Goal: Task Accomplishment & Management: Use online tool/utility

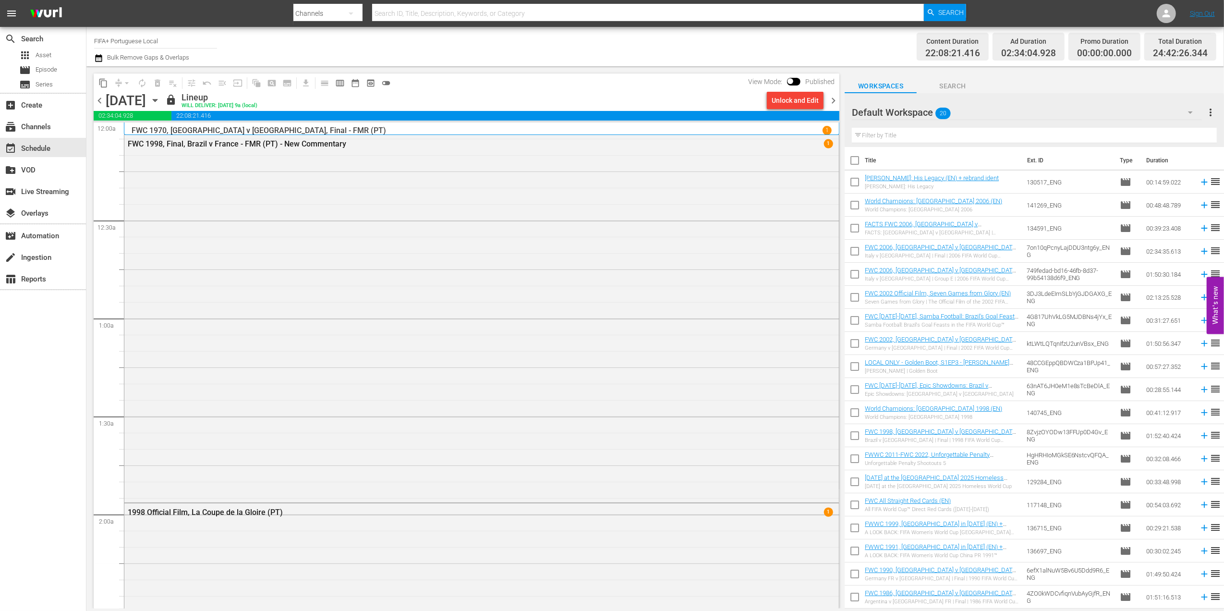
click at [836, 103] on span "chevron_right" at bounding box center [834, 101] width 12 height 12
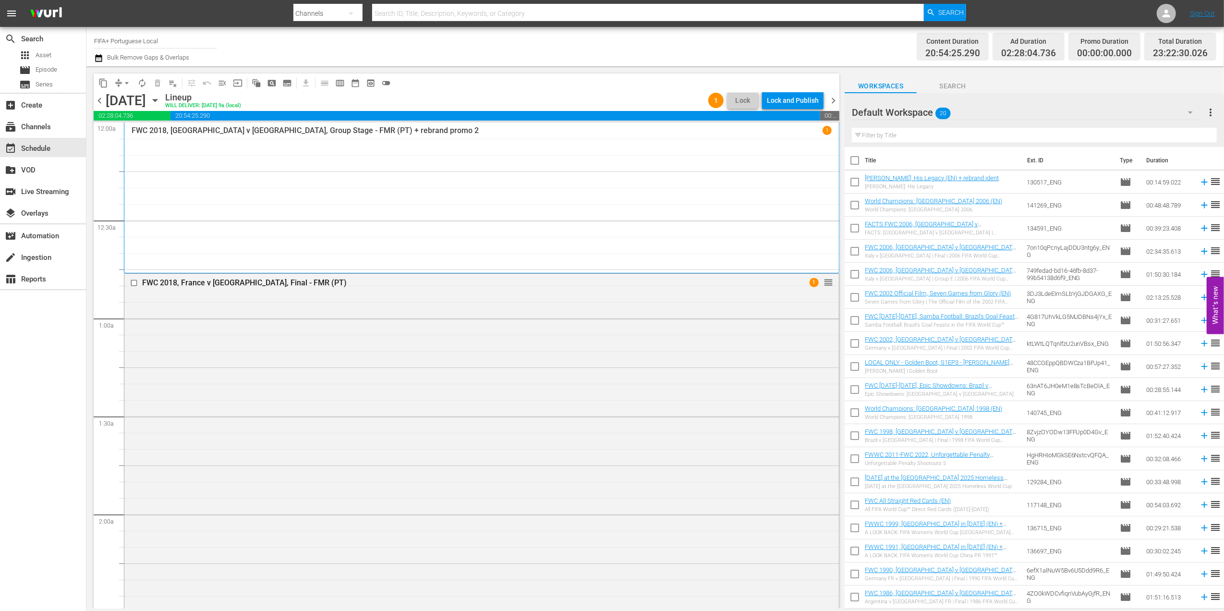
drag, startPoint x: 802, startPoint y: 98, endPoint x: 798, endPoint y: 102, distance: 5.8
click at [798, 102] on div "Lock and Publish" at bounding box center [793, 100] width 52 height 17
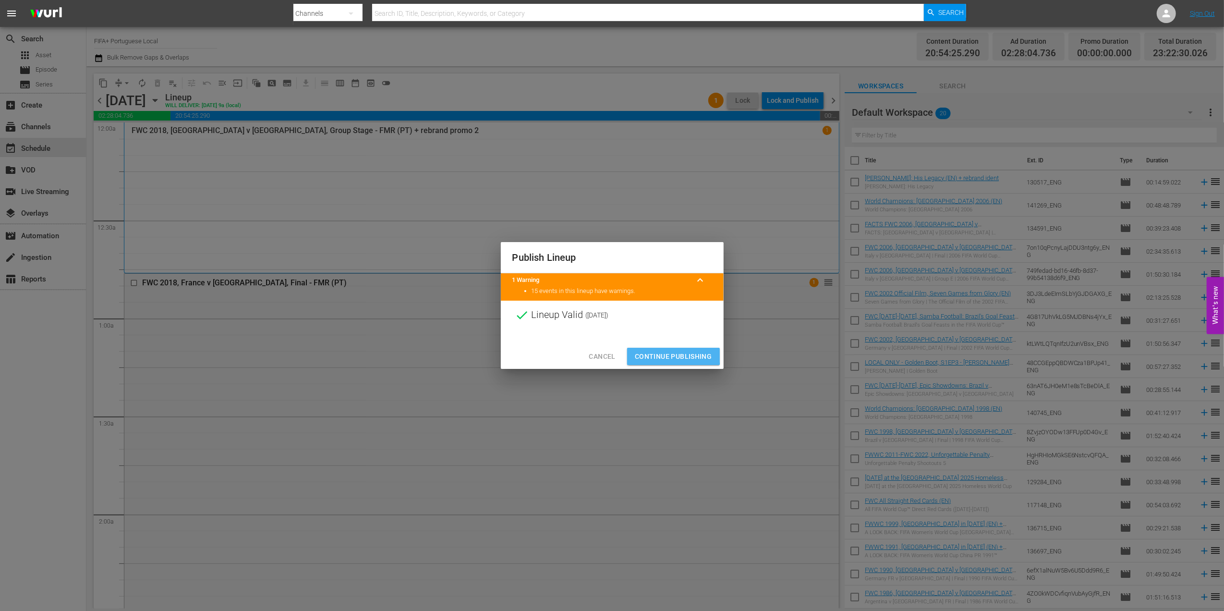
click at [671, 355] on span "Continue Publishing" at bounding box center [673, 357] width 77 height 12
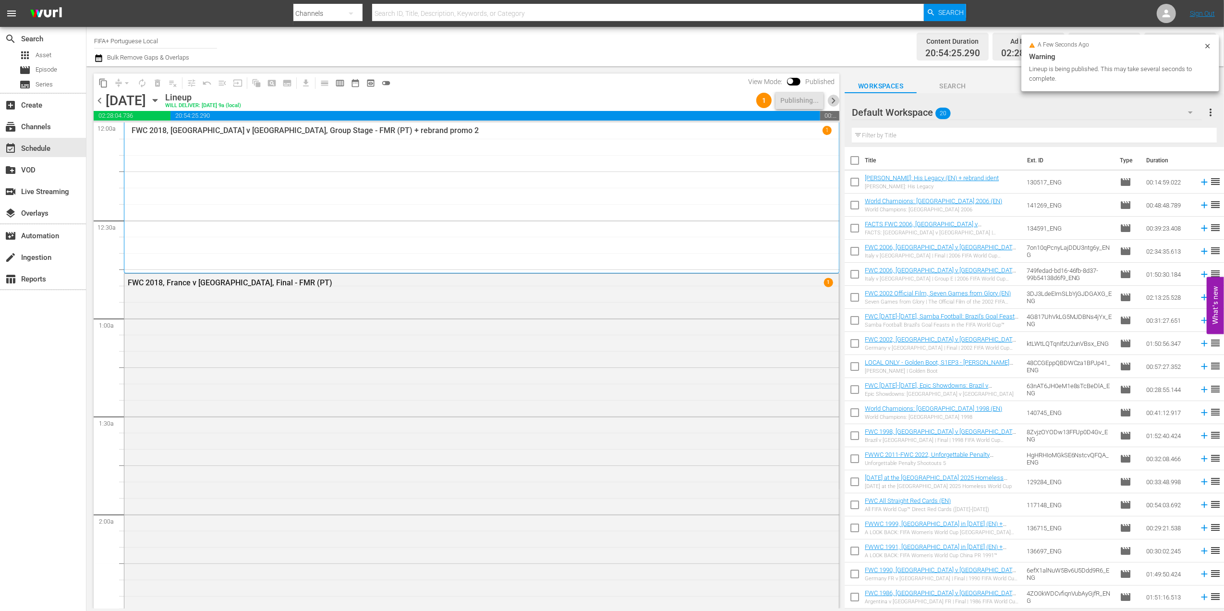
click at [834, 98] on span "chevron_right" at bounding box center [834, 101] width 12 height 12
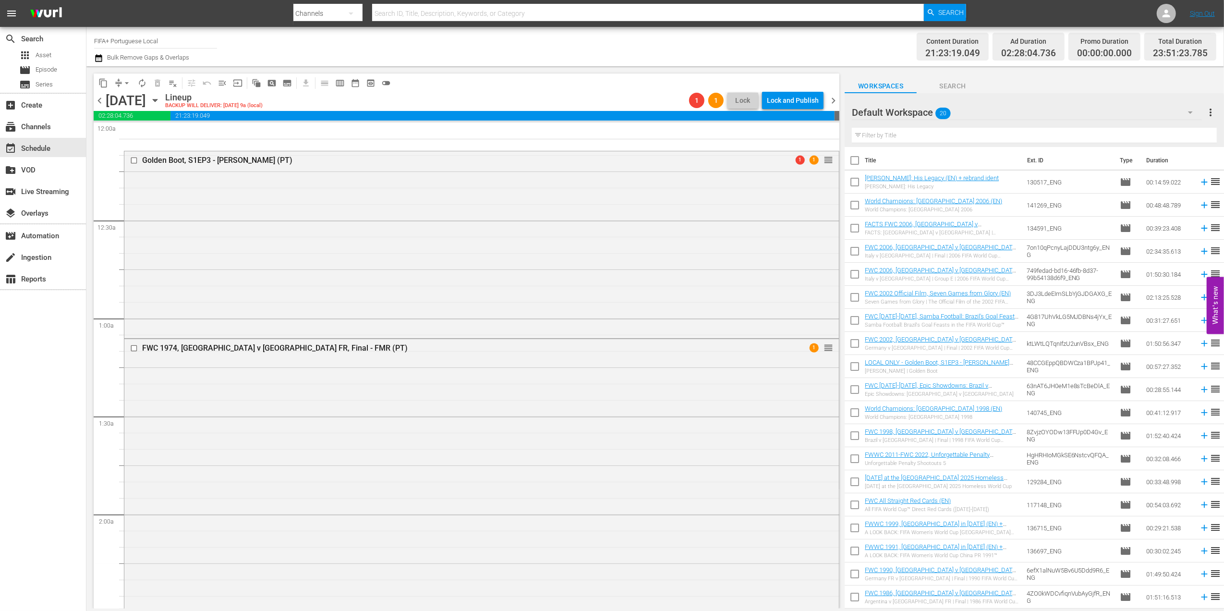
click at [100, 95] on span "chevron_left" at bounding box center [100, 101] width 12 height 12
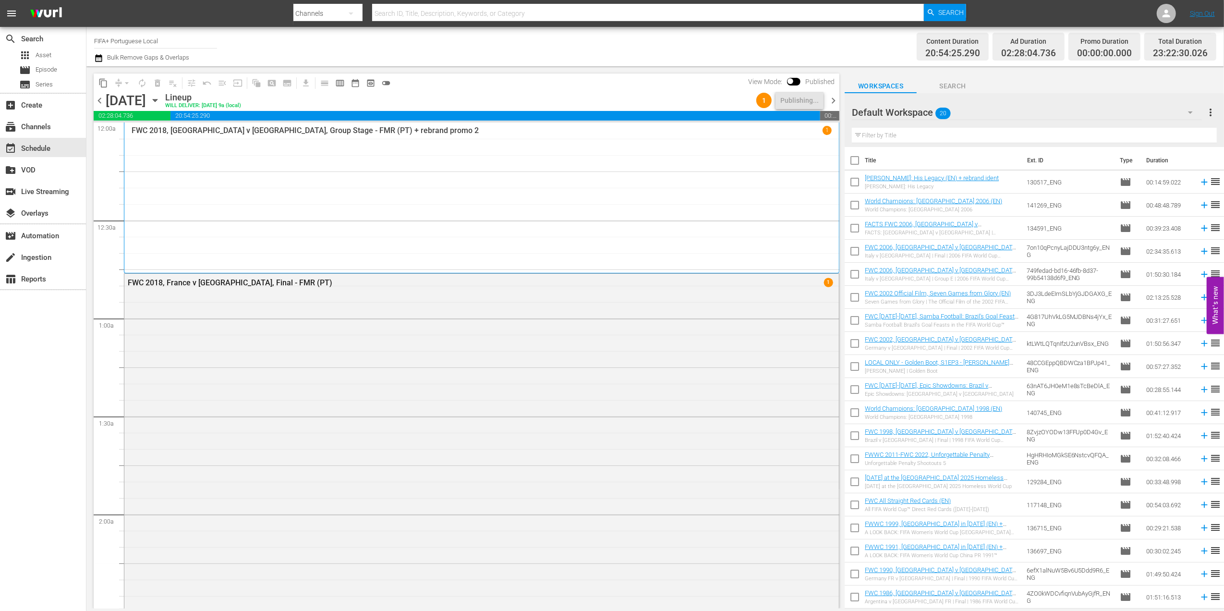
click at [833, 101] on span "chevron_right" at bounding box center [834, 101] width 12 height 12
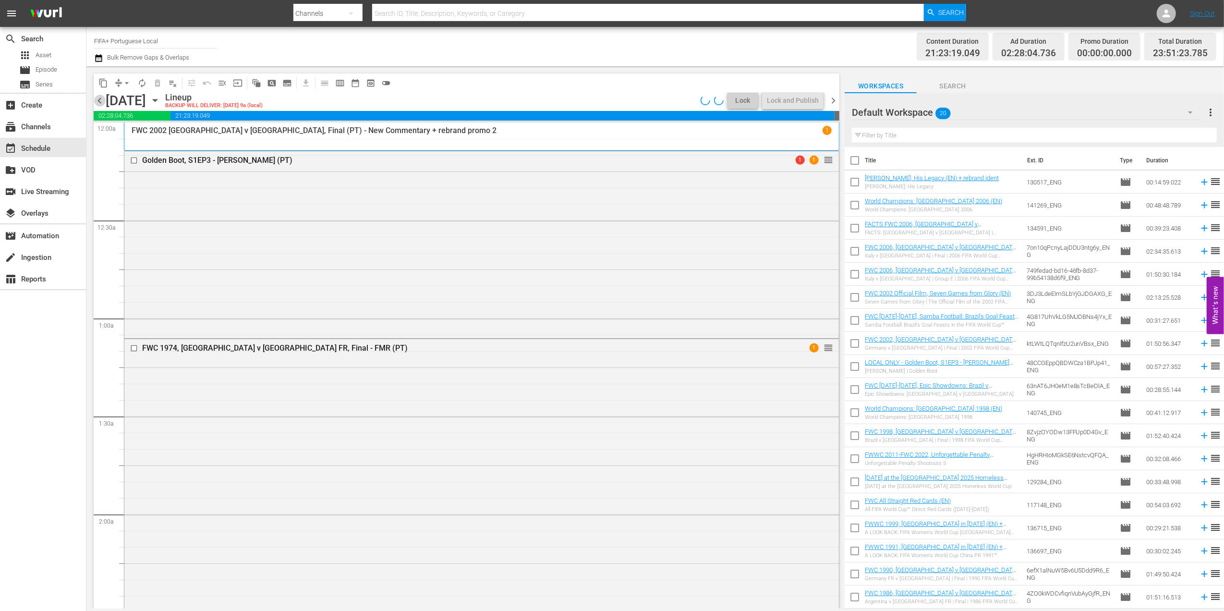
click at [98, 96] on span "chevron_left" at bounding box center [100, 101] width 12 height 12
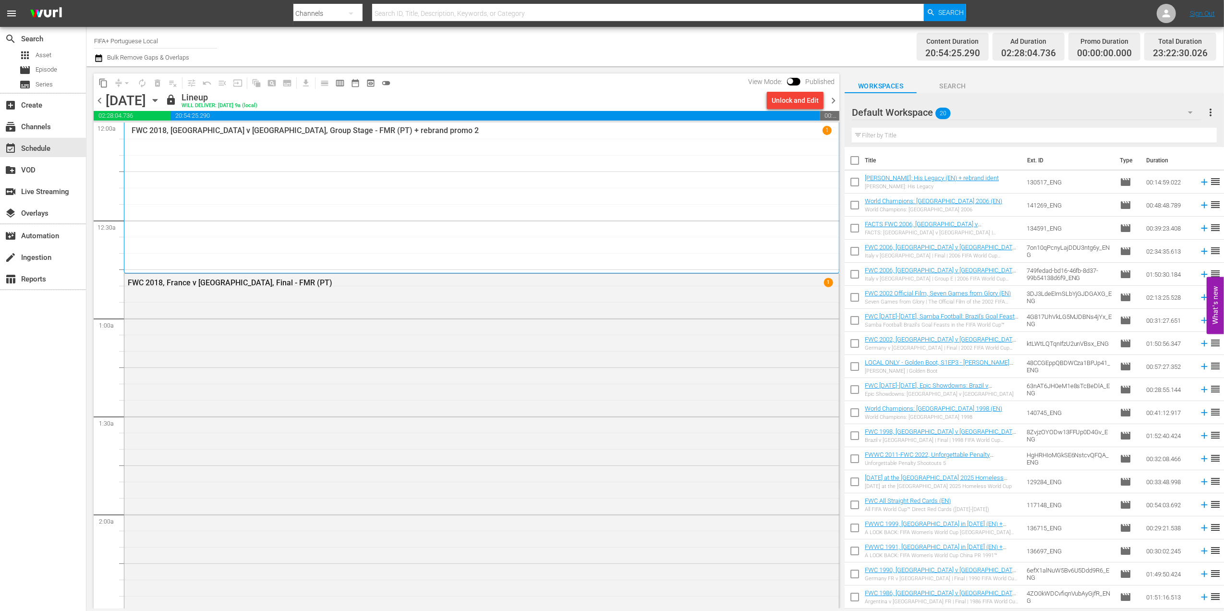
click at [835, 98] on span "chevron_right" at bounding box center [834, 101] width 12 height 12
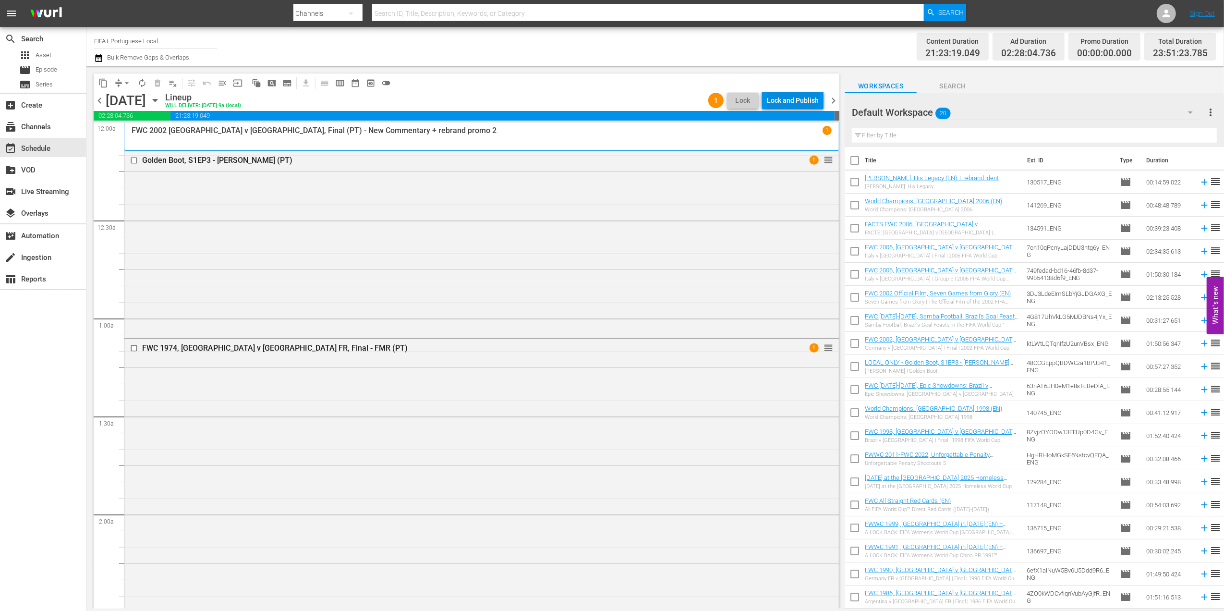
click at [798, 102] on div "Lock and Publish" at bounding box center [793, 100] width 52 height 17
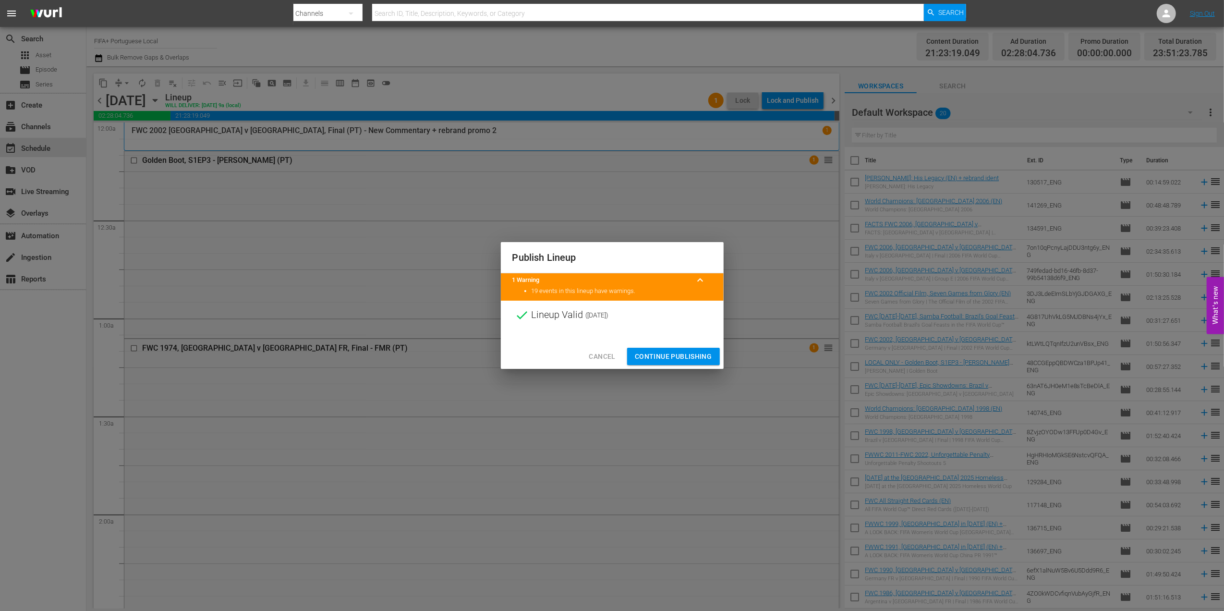
click at [666, 354] on span "Continue Publishing" at bounding box center [673, 357] width 77 height 12
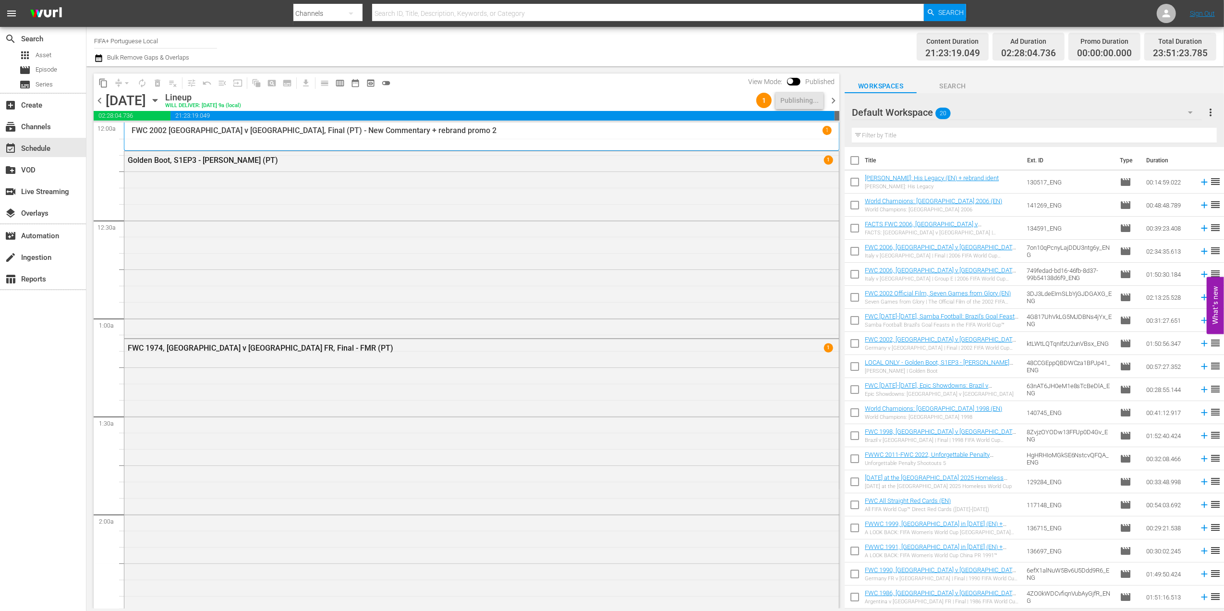
click at [832, 100] on span "chevron_right" at bounding box center [834, 101] width 12 height 12
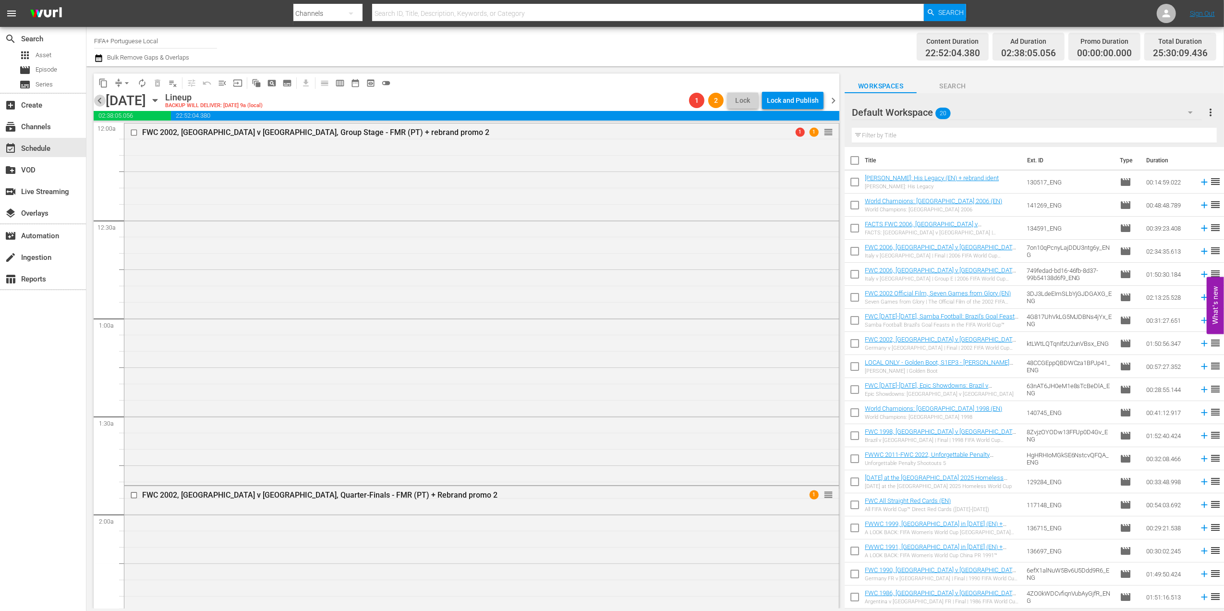
click at [98, 98] on span "chevron_left" at bounding box center [100, 101] width 12 height 12
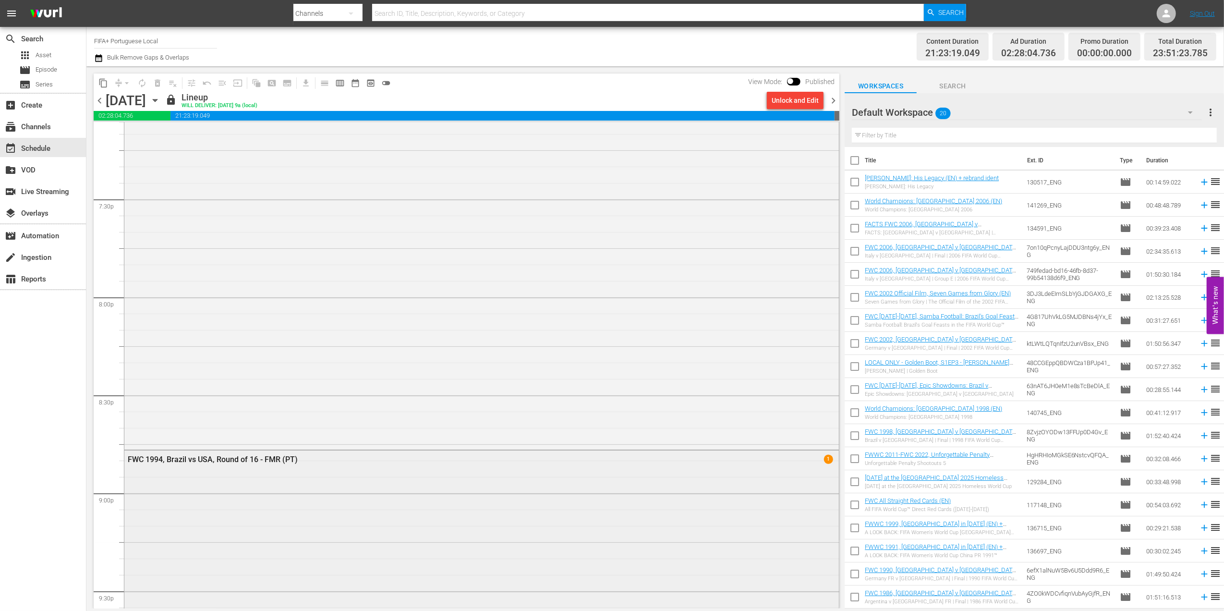
scroll to position [4218, 0]
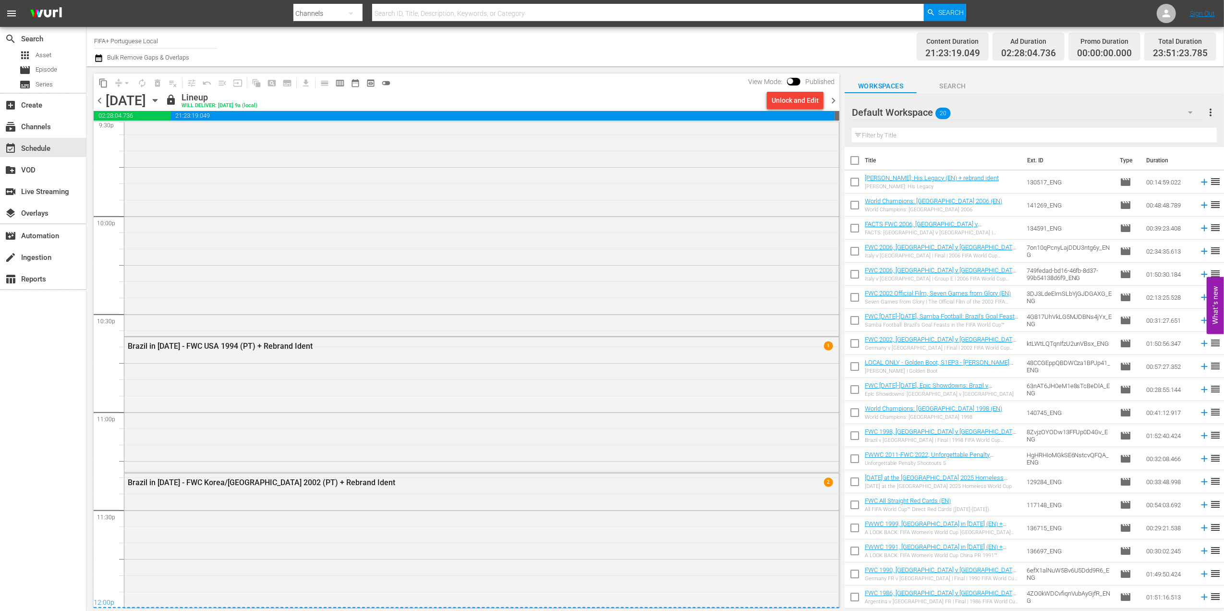
click at [836, 95] on span "chevron_right" at bounding box center [834, 101] width 12 height 12
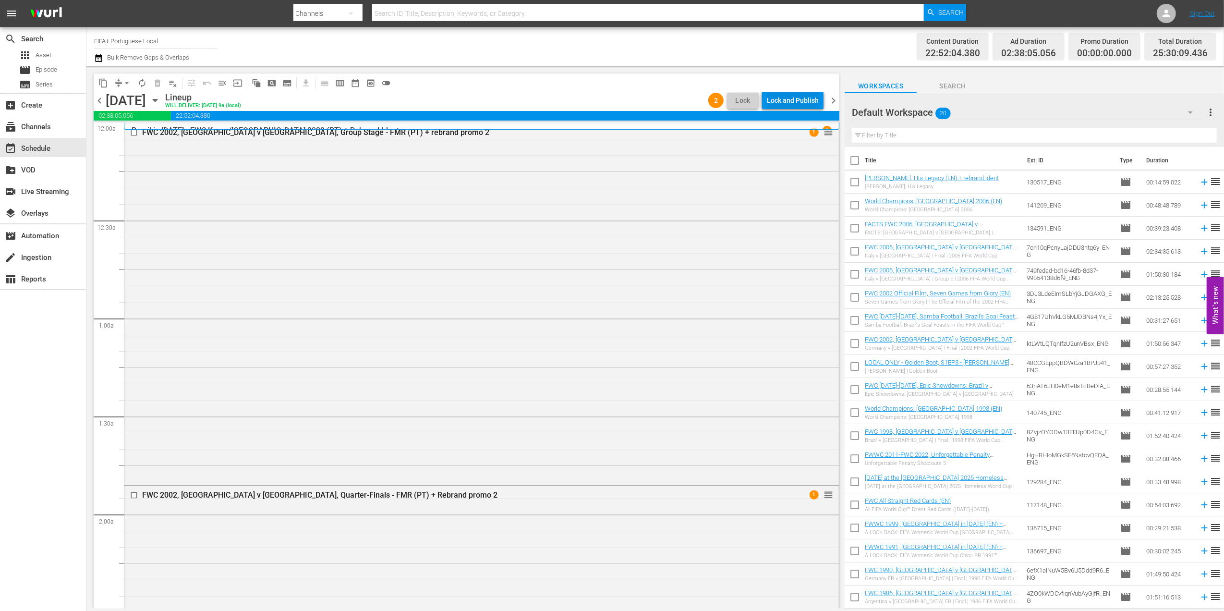
click at [794, 99] on div "Lock and Publish" at bounding box center [793, 100] width 52 height 17
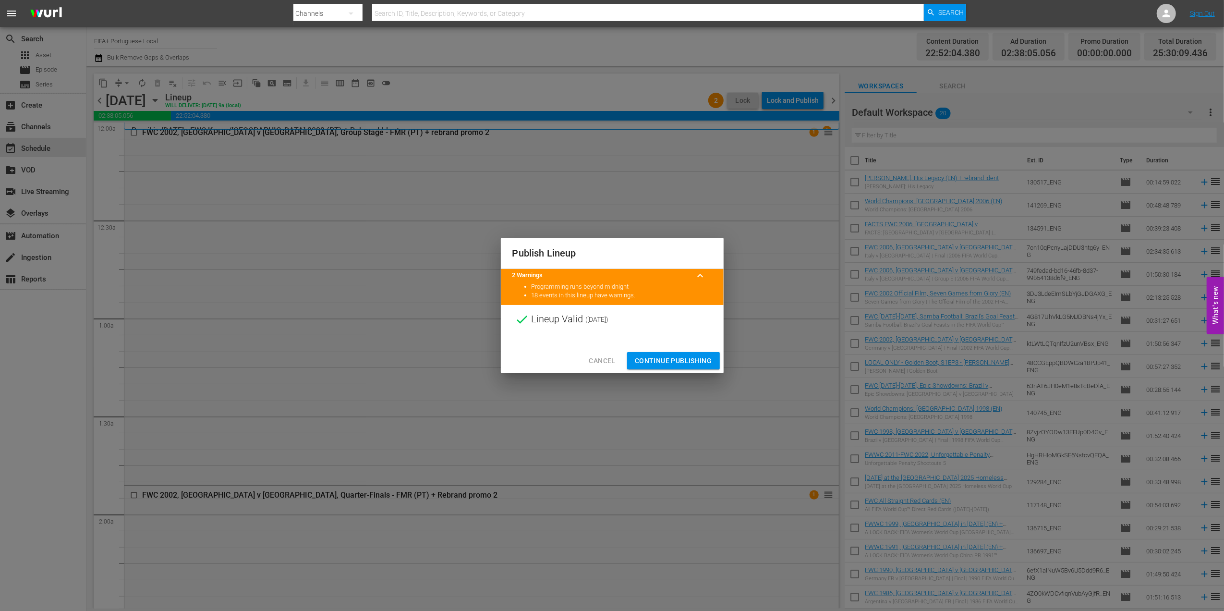
click at [663, 356] on span "Continue Publishing" at bounding box center [673, 361] width 77 height 12
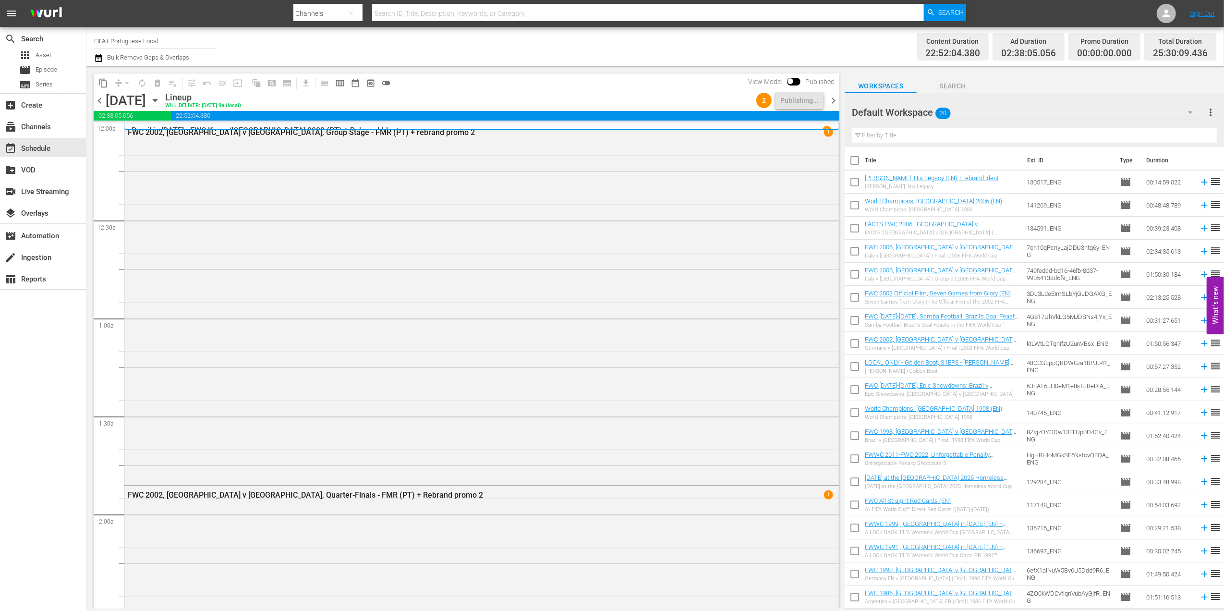
click at [833, 99] on span "chevron_right" at bounding box center [834, 101] width 12 height 12
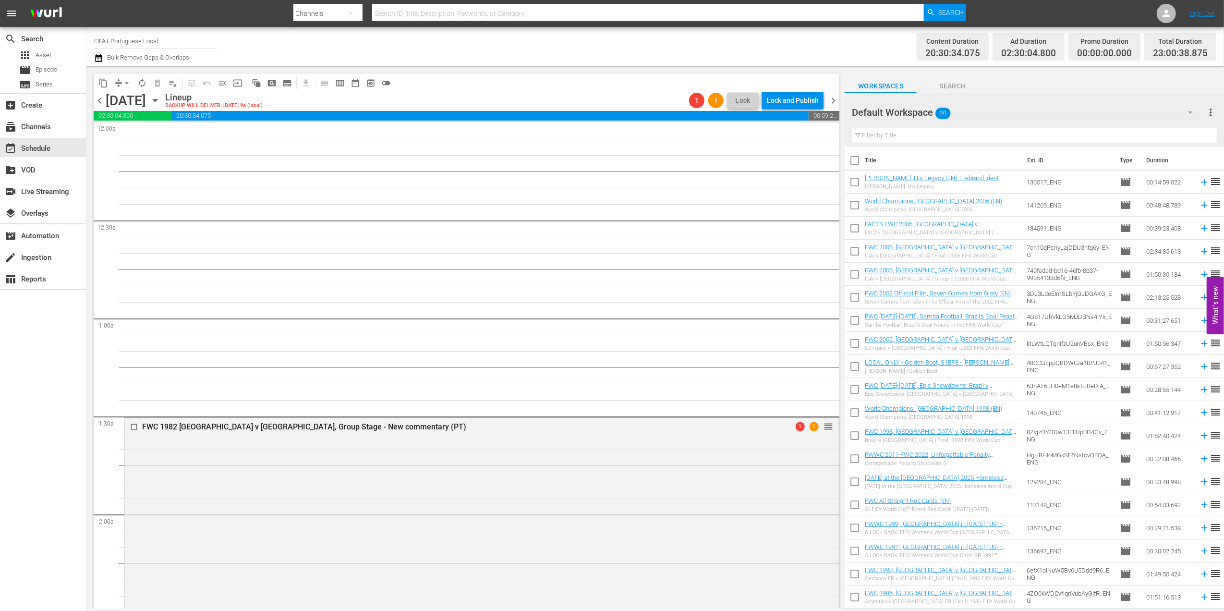
drag, startPoint x: 97, startPoint y: 100, endPoint x: 130, endPoint y: 109, distance: 34.3
click at [97, 100] on span "chevron_left" at bounding box center [100, 101] width 12 height 12
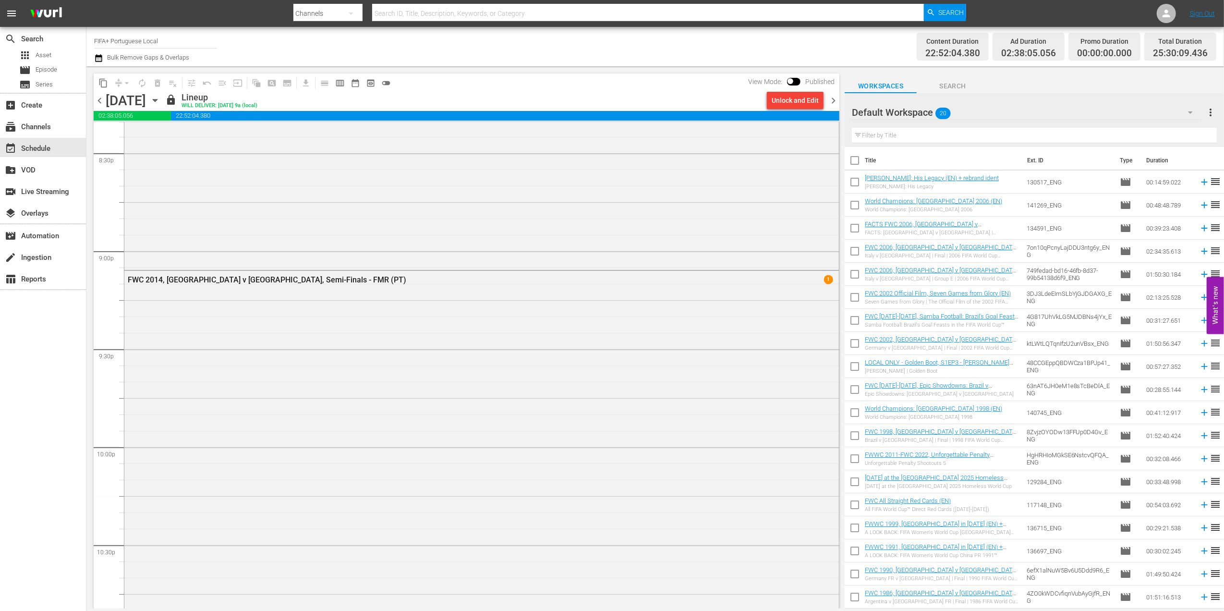
scroll to position [4512, 0]
click at [837, 100] on span "chevron_right" at bounding box center [834, 101] width 12 height 12
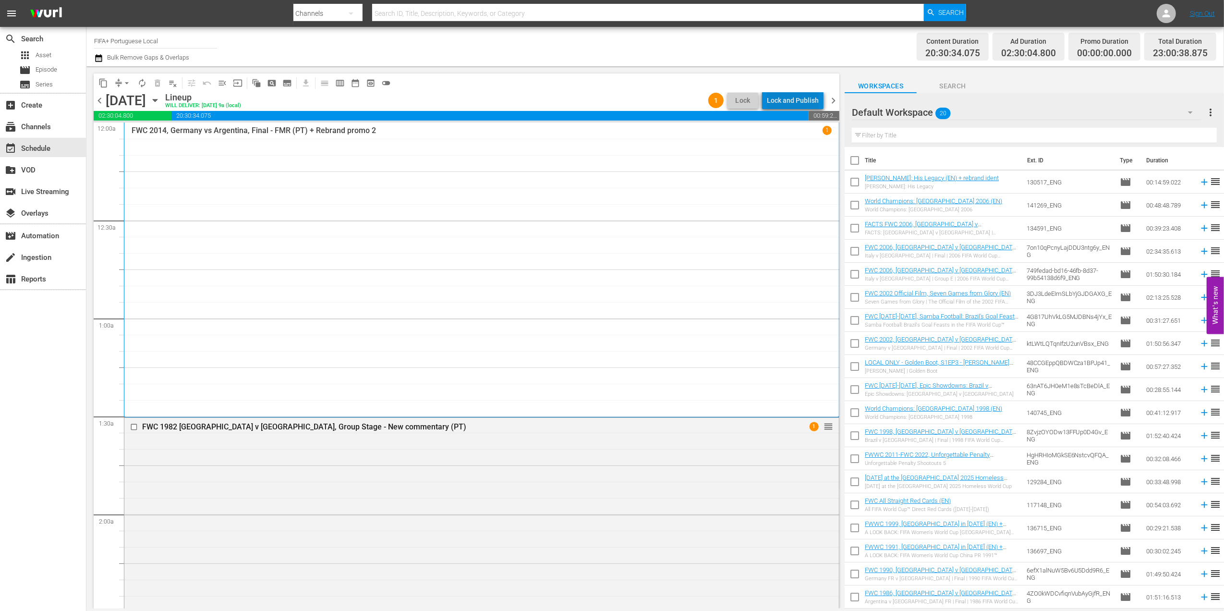
click at [798, 97] on div "Lock and Publish" at bounding box center [793, 100] width 52 height 17
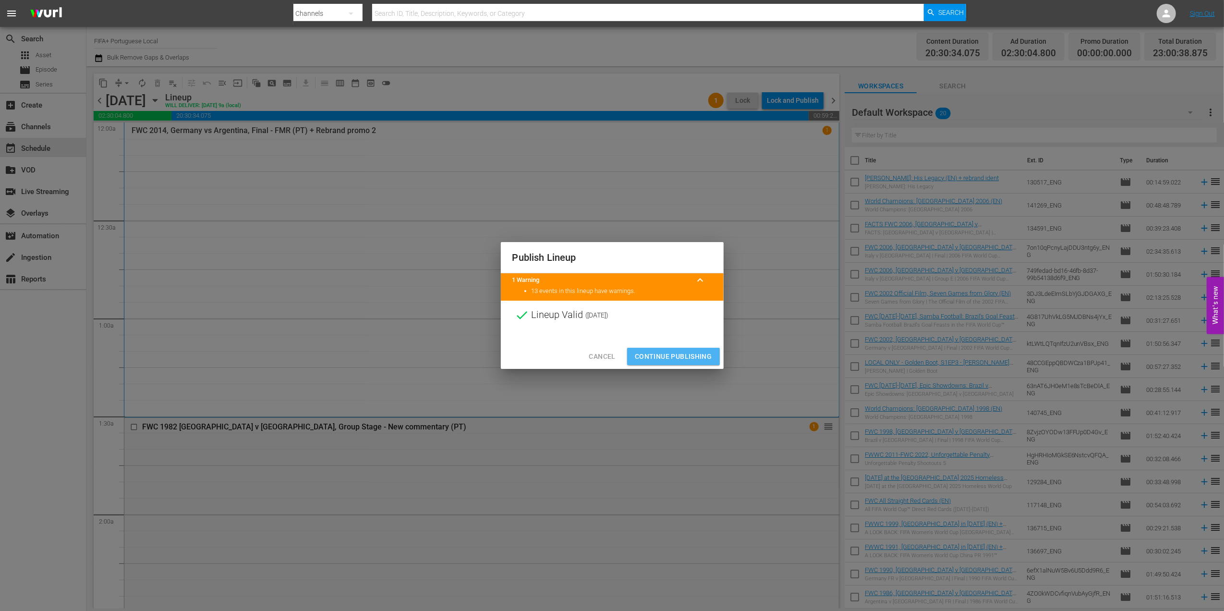
click at [688, 354] on span "Continue Publishing" at bounding box center [673, 357] width 77 height 12
